Goal: Task Accomplishment & Management: Use online tool/utility

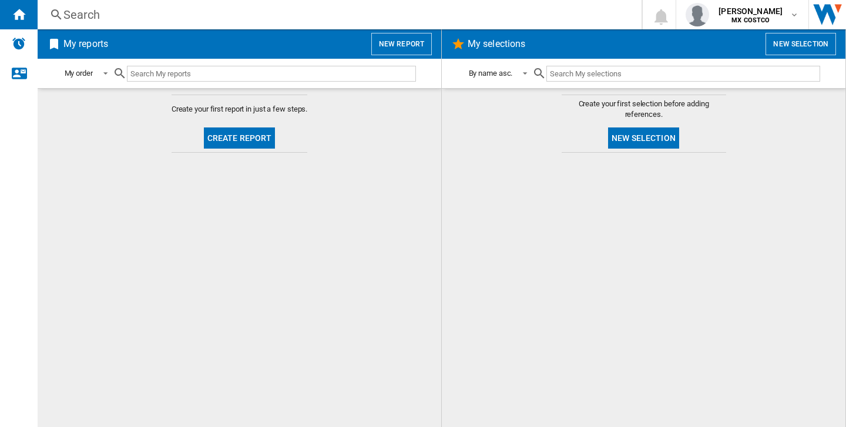
click at [411, 41] on button "New report" at bounding box center [402, 44] width 61 height 22
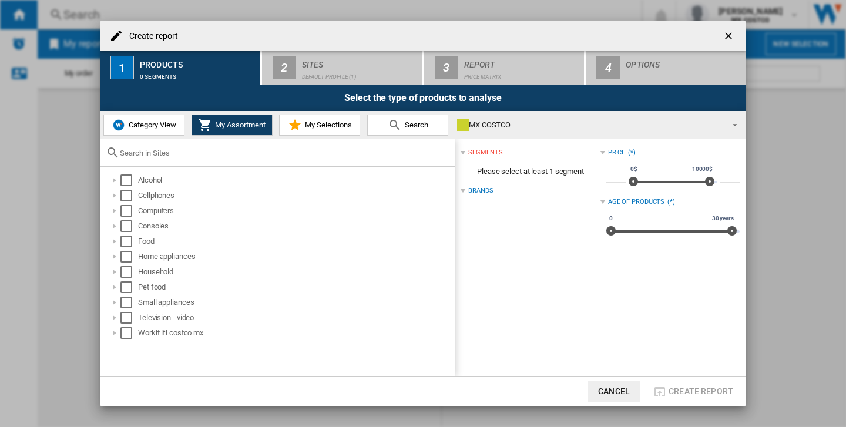
click at [162, 123] on span "Category View" at bounding box center [151, 125] width 51 height 9
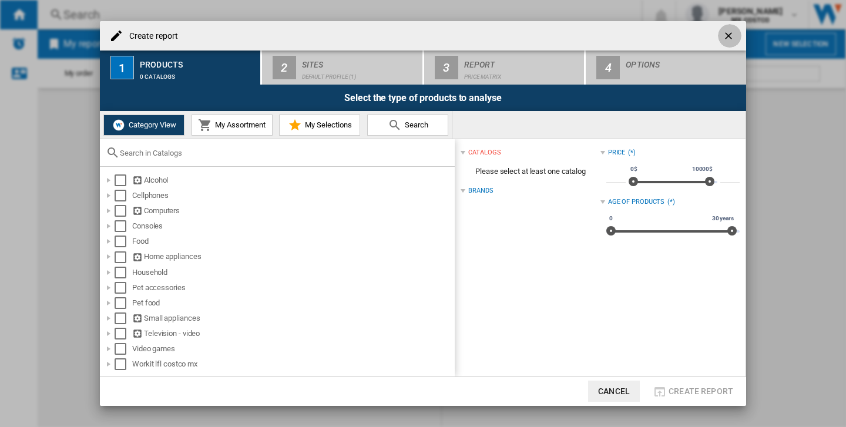
click at [723, 37] on ng-md-icon "getI18NText('BUTTONS.CLOSE_DIALOG')" at bounding box center [730, 37] width 14 height 14
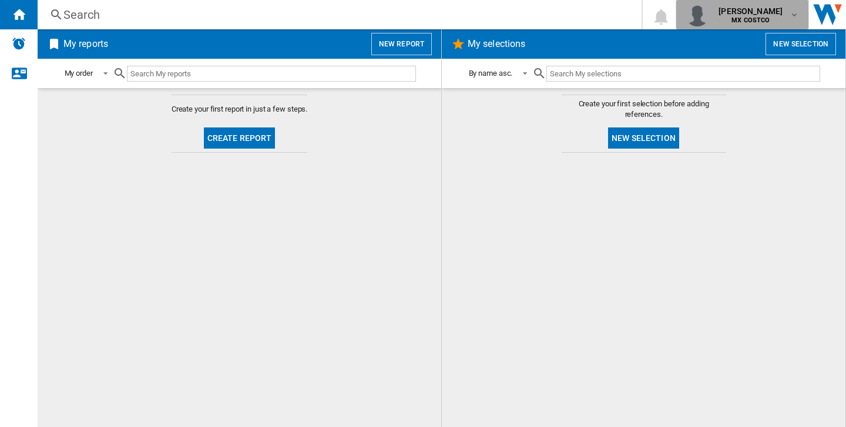
click at [745, 6] on span "[PERSON_NAME]" at bounding box center [751, 11] width 64 height 12
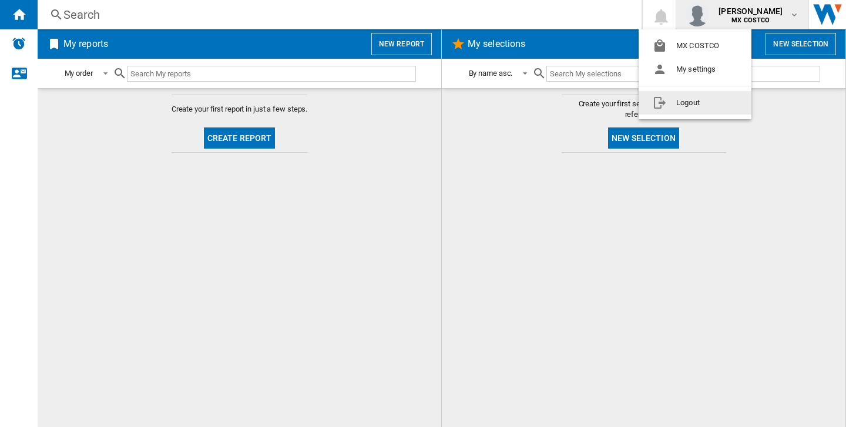
click at [698, 106] on button "Logout" at bounding box center [695, 103] width 113 height 24
